Goal: Information Seeking & Learning: Learn about a topic

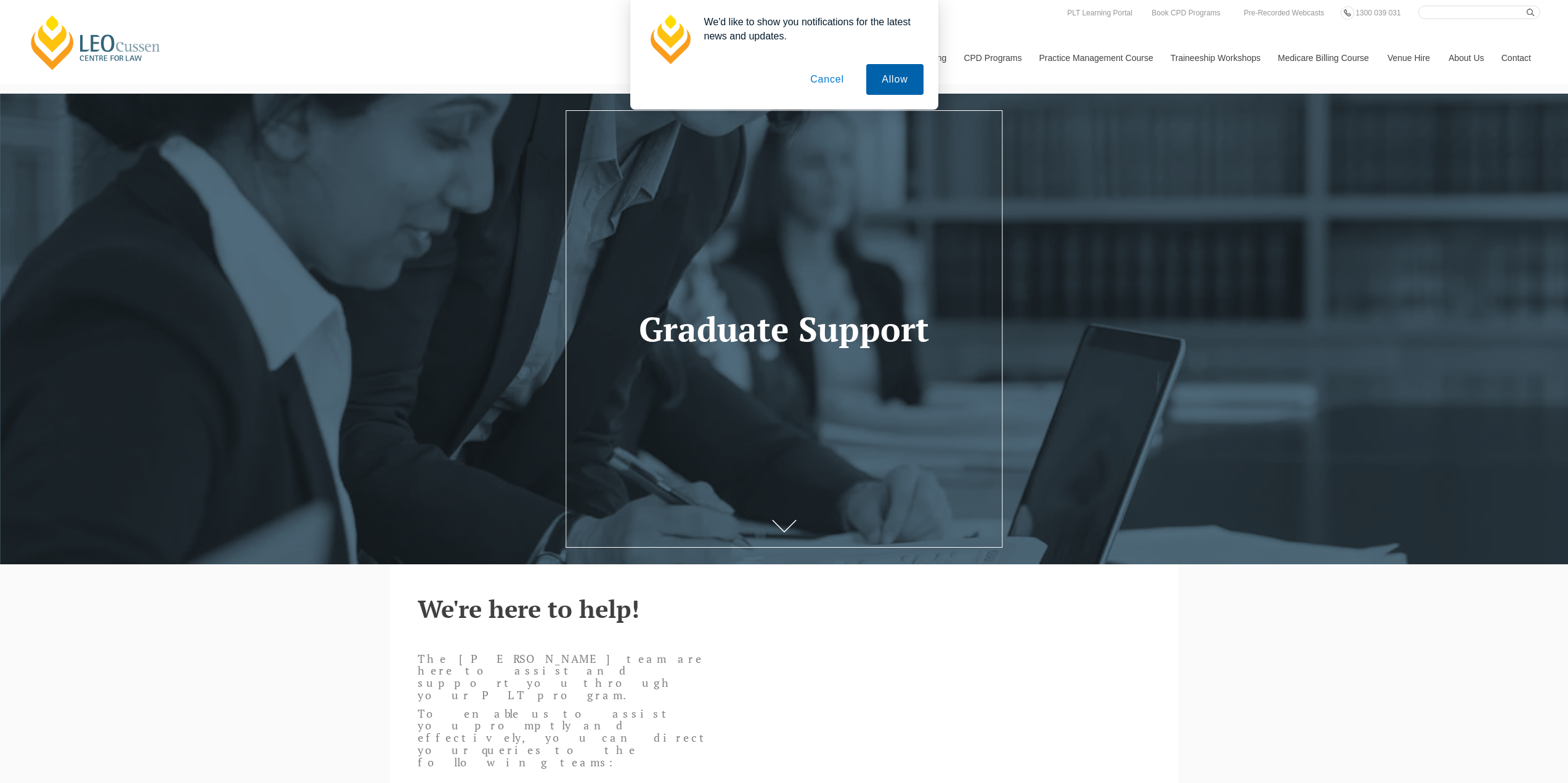
click at [898, 75] on button "Allow" at bounding box center [894, 79] width 57 height 31
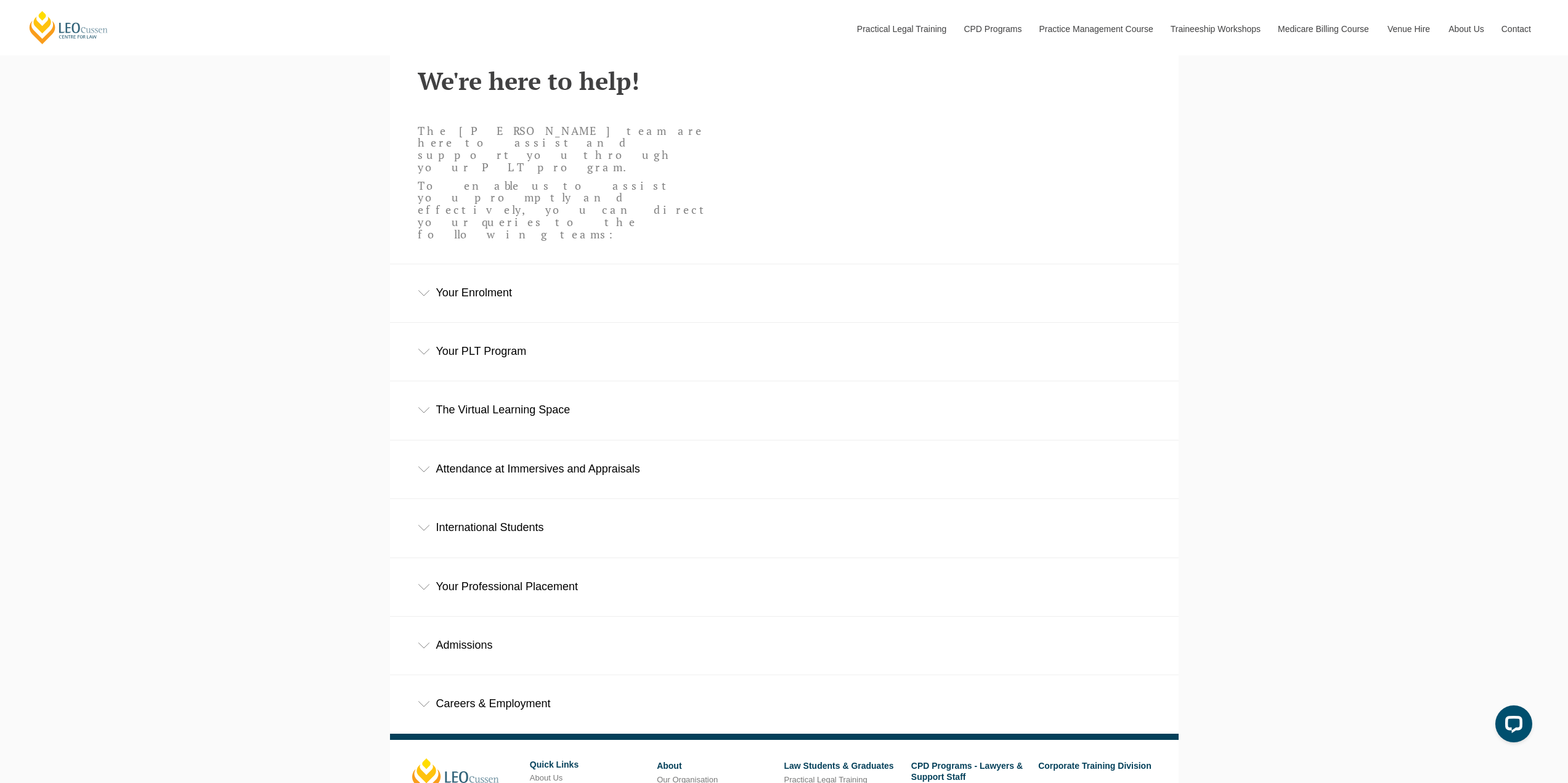
scroll to position [555, 0]
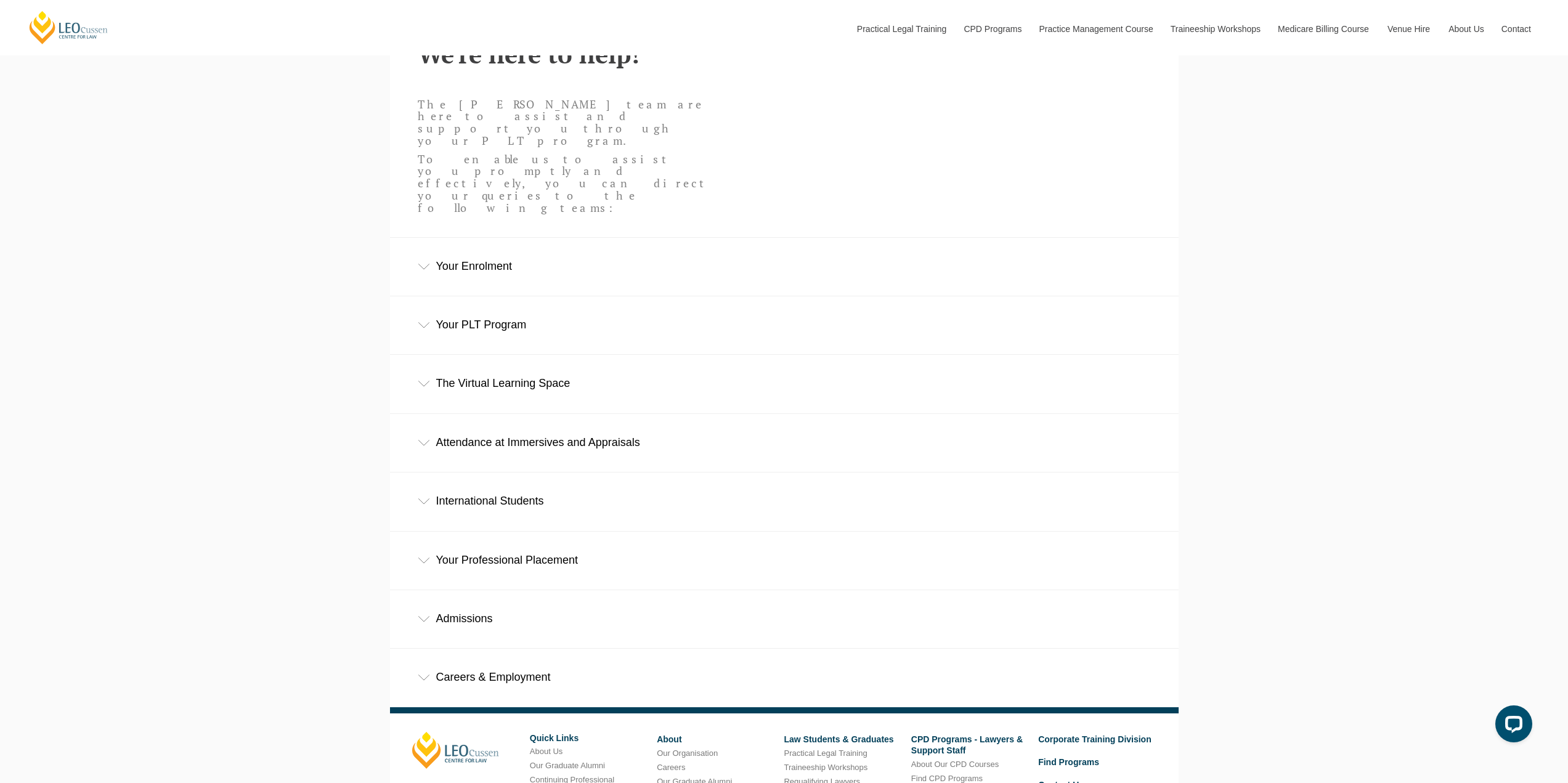
click at [438, 590] on div "Admissions" at bounding box center [784, 619] width 788 height 58
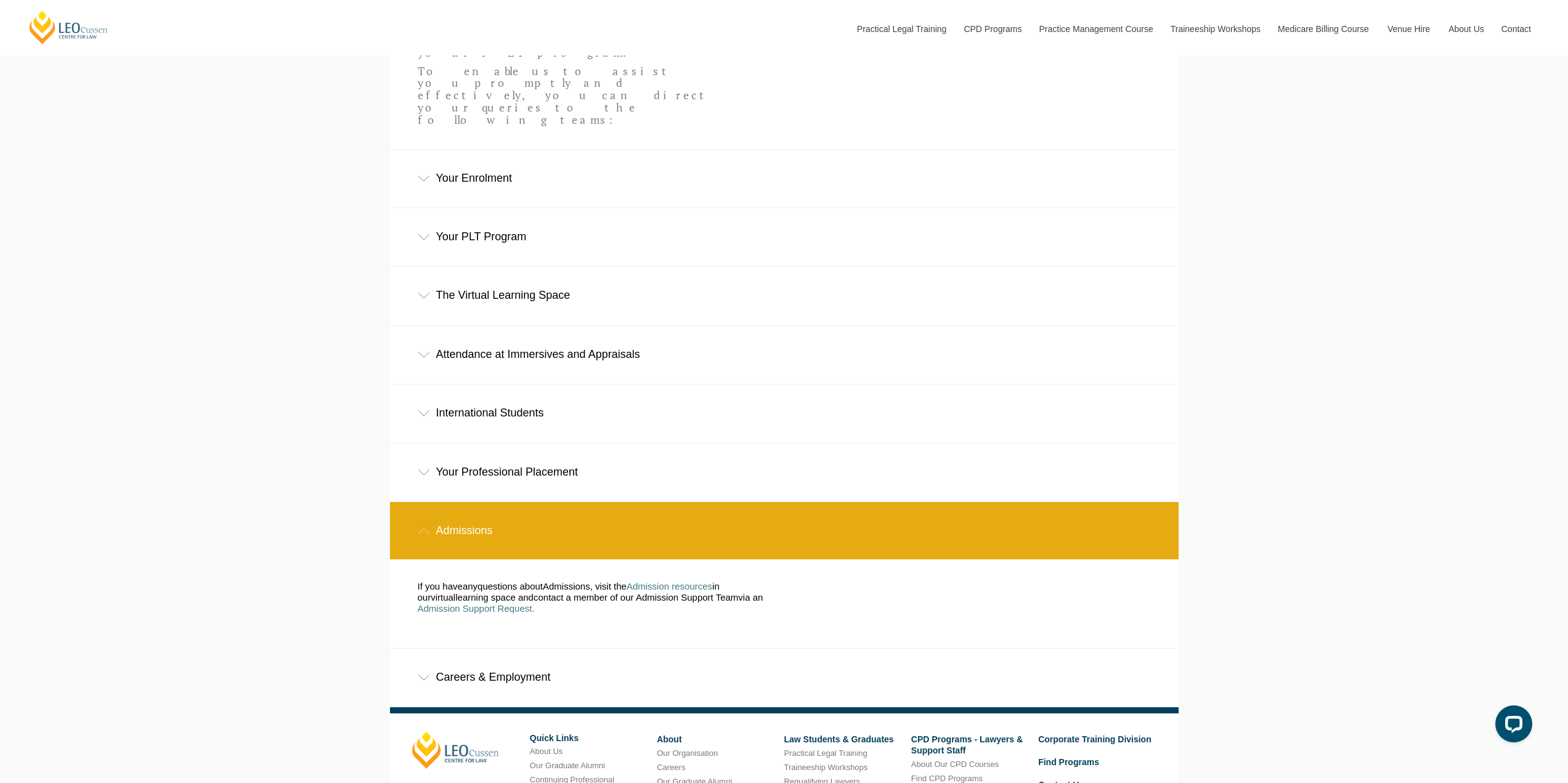
scroll to position [678, 0]
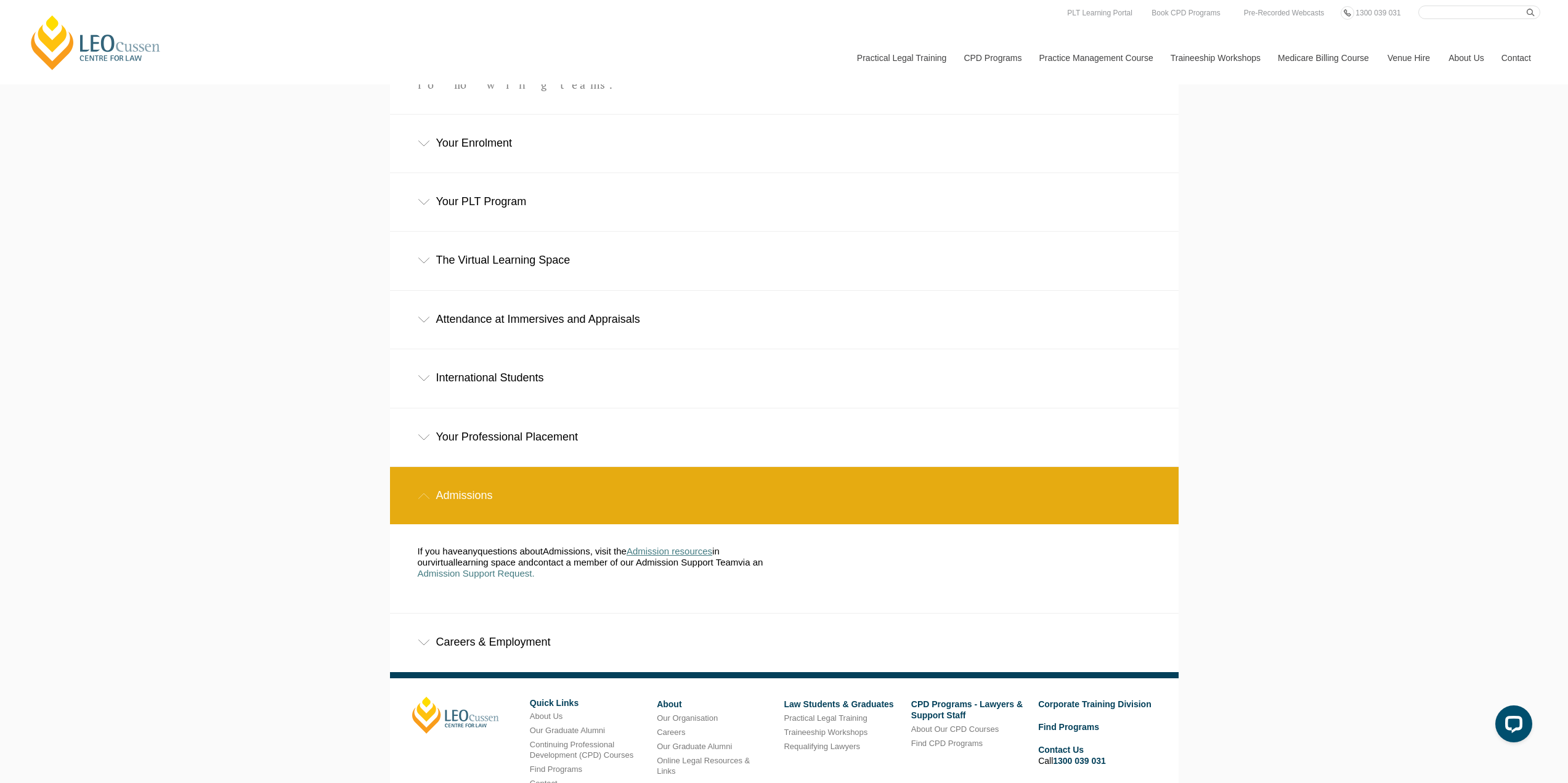
click at [676, 546] on span "Admission resources" at bounding box center [669, 551] width 85 height 10
